Goal: Task Accomplishment & Management: Manage account settings

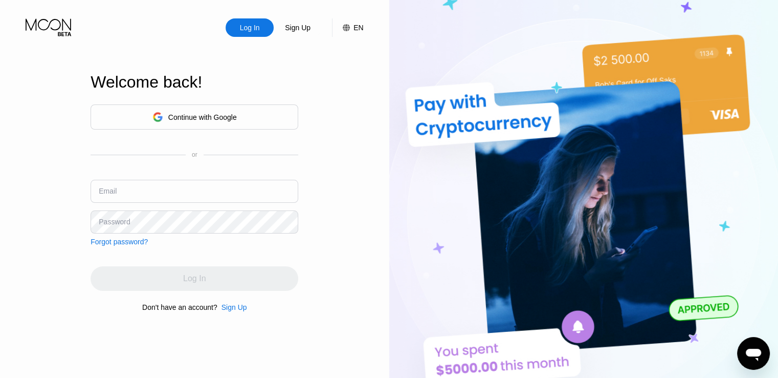
type input "[EMAIL_ADDRESS][DOMAIN_NAME]"
click at [186, 187] on input "[EMAIL_ADDRESS][DOMAIN_NAME]" at bounding box center [195, 191] width 208 height 23
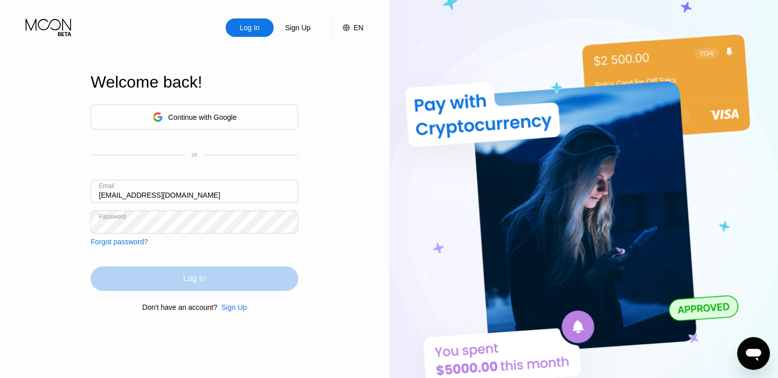
drag, startPoint x: 217, startPoint y: 276, endPoint x: 299, endPoint y: 279, distance: 82.5
click at [216, 276] on div "Log In" at bounding box center [195, 278] width 208 height 25
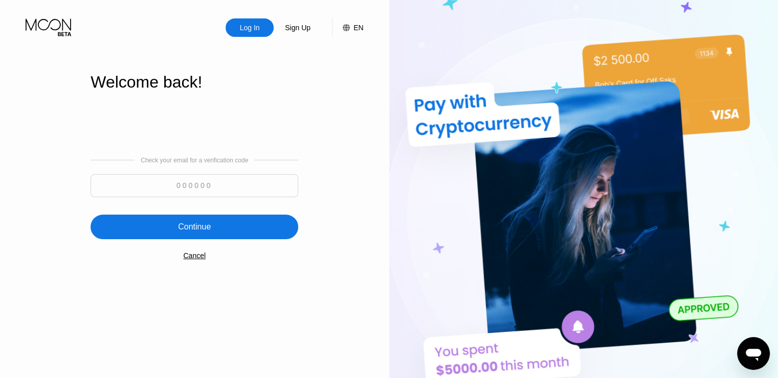
click at [237, 181] on input at bounding box center [195, 185] width 208 height 23
paste input "342390"
type input "342390"
click at [208, 236] on div "Continue" at bounding box center [195, 226] width 208 height 25
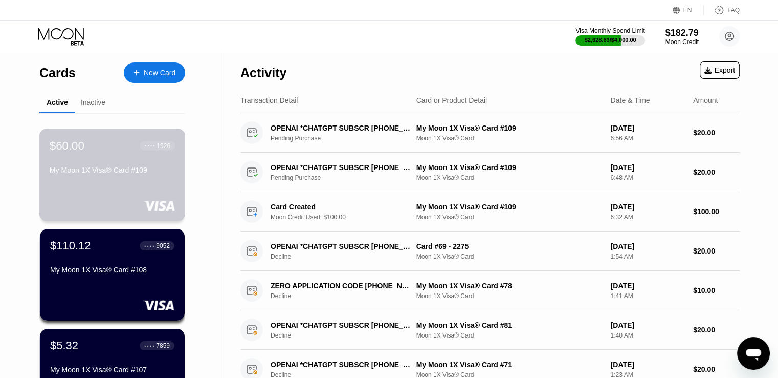
click at [100, 158] on div "$60.00 ● ● ● ● 1926 My Moon 1X Visa® Card #109" at bounding box center [112, 158] width 125 height 39
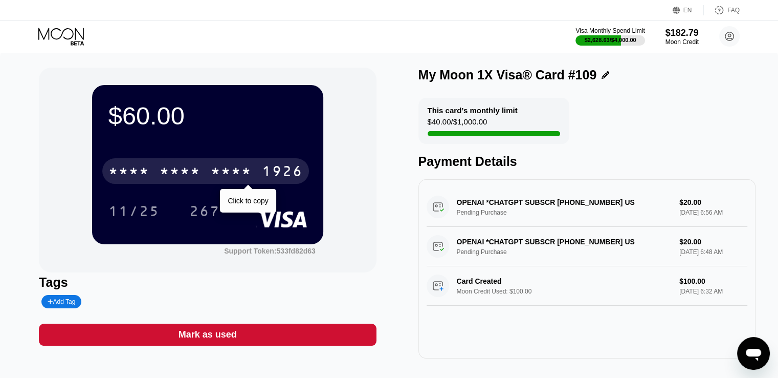
click at [216, 177] on div "* * * *" at bounding box center [231, 172] width 41 height 16
click at [244, 170] on div "2546" at bounding box center [231, 172] width 41 height 16
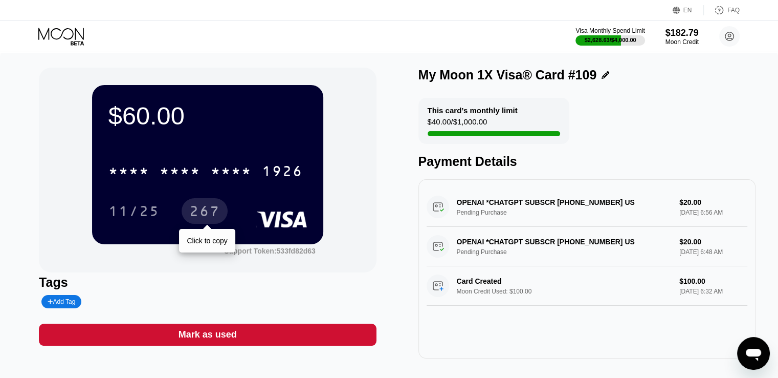
click at [209, 218] on div "267" at bounding box center [204, 212] width 31 height 16
